Goal: Information Seeking & Learning: Learn about a topic

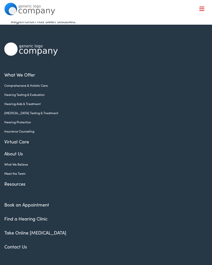
click at [38, 114] on link "[MEDICAL_DATA] Testing & Treatment" at bounding box center [102, 113] width 196 height 5
click at [202, 8] on div at bounding box center [202, 9] width 5 height 5
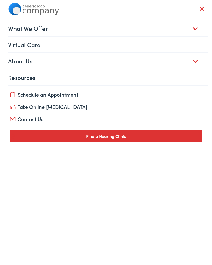
click at [42, 24] on link "What We Offer" at bounding box center [108, 28] width 200 height 16
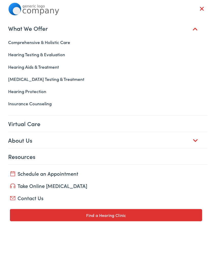
click at [193, 31] on link "What We Offer" at bounding box center [108, 28] width 200 height 16
